Goal: Task Accomplishment & Management: Complete application form

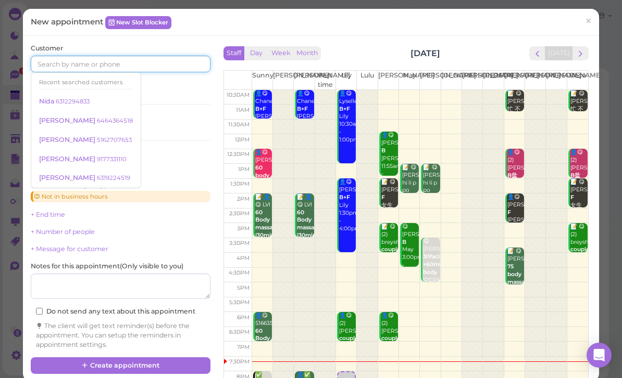
scroll to position [3, 0]
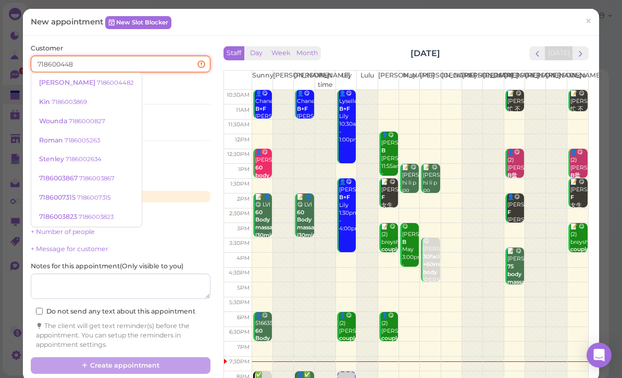
type input "7186004482"
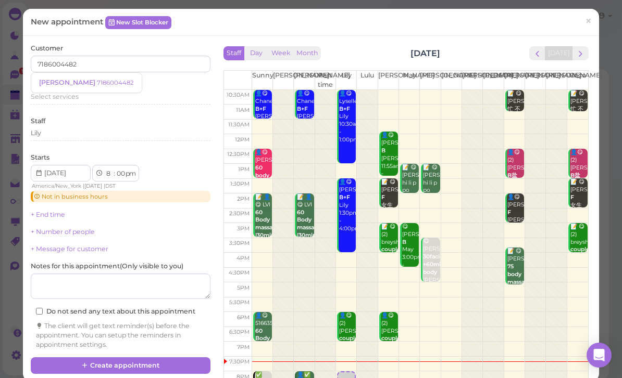
click at [97, 79] on small "7186004482" at bounding box center [115, 82] width 37 height 7
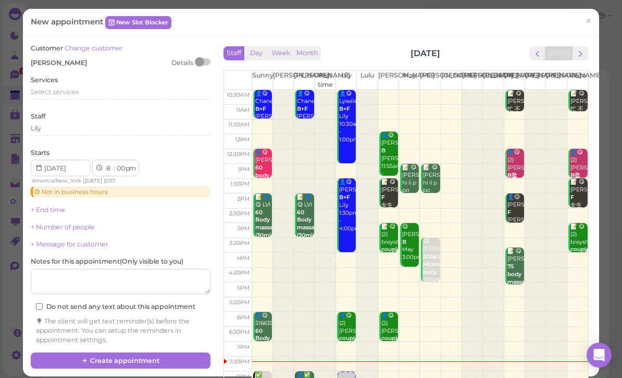
click at [73, 83] on div "Services Select services" at bounding box center [121, 89] width 180 height 29
click at [70, 88] on span "Select services" at bounding box center [55, 92] width 48 height 8
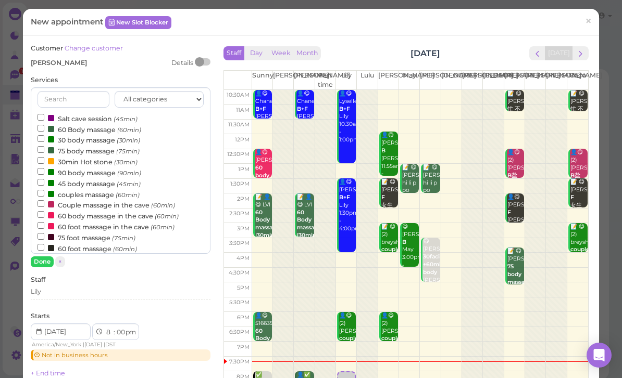
click at [82, 129] on label "60 Body massage (60min)" at bounding box center [89, 129] width 104 height 11
click at [44, 129] on input "60 Body massage (60min)" at bounding box center [40, 128] width 7 height 7
click at [50, 260] on button "Done" at bounding box center [42, 262] width 23 height 11
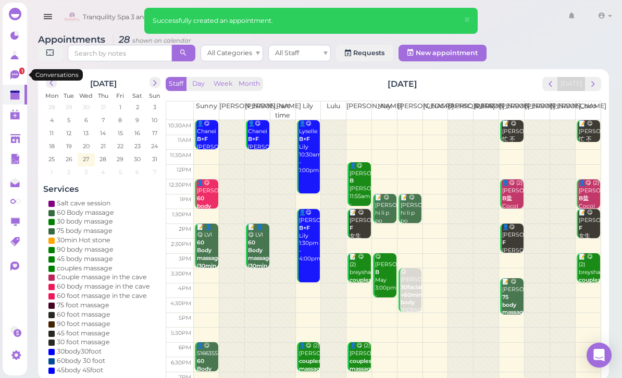
click at [20, 70] on span "1" at bounding box center [21, 71] width 5 height 7
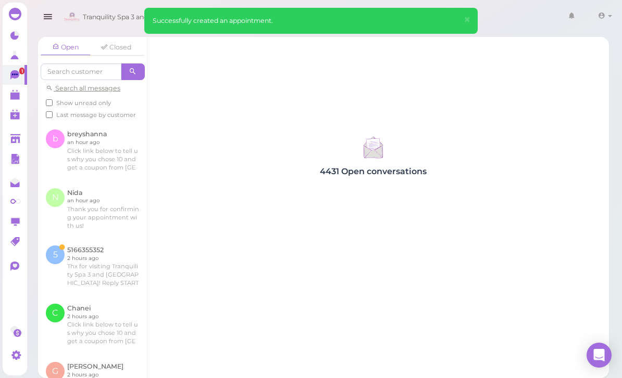
click at [91, 276] on link at bounding box center [92, 267] width 109 height 58
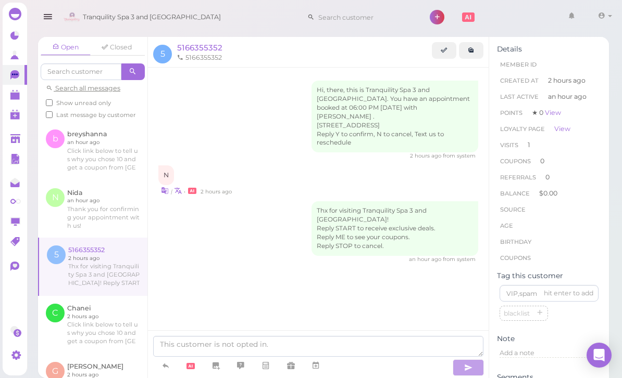
click at [199, 49] on span "5166355352" at bounding box center [199, 48] width 45 height 10
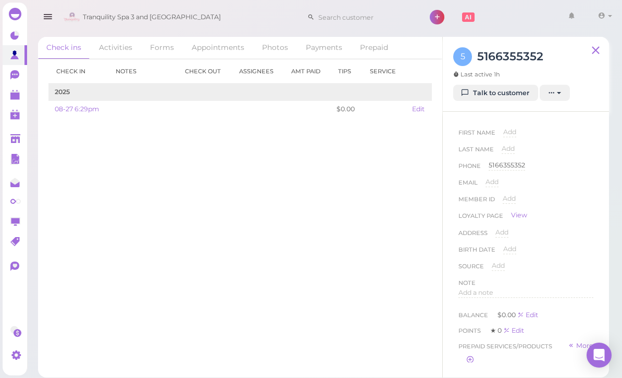
click at [218, 47] on link "Appointments" at bounding box center [217, 48] width 69 height 22
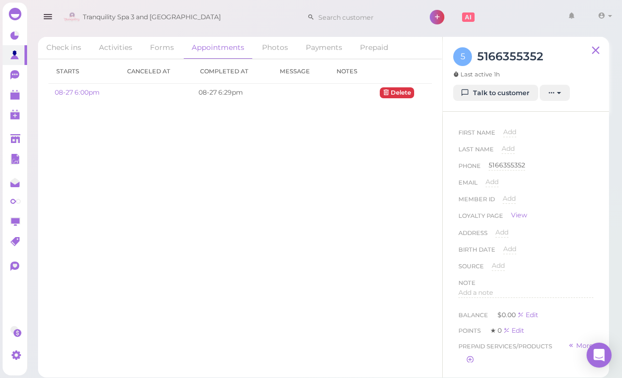
click at [73, 96] on link "08-27 6:00pm" at bounding box center [77, 92] width 45 height 8
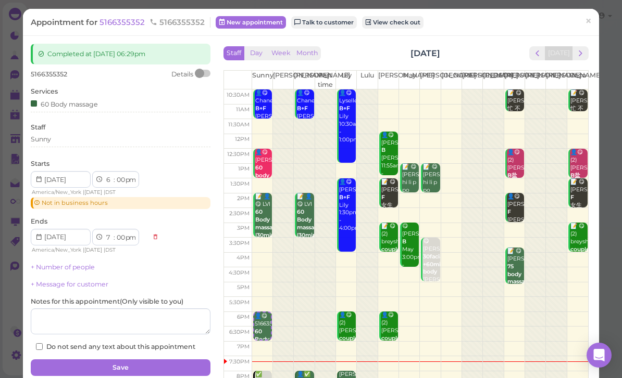
click at [591, 17] on span "×" at bounding box center [588, 21] width 7 height 15
